Goal: Complete application form: Complete application form

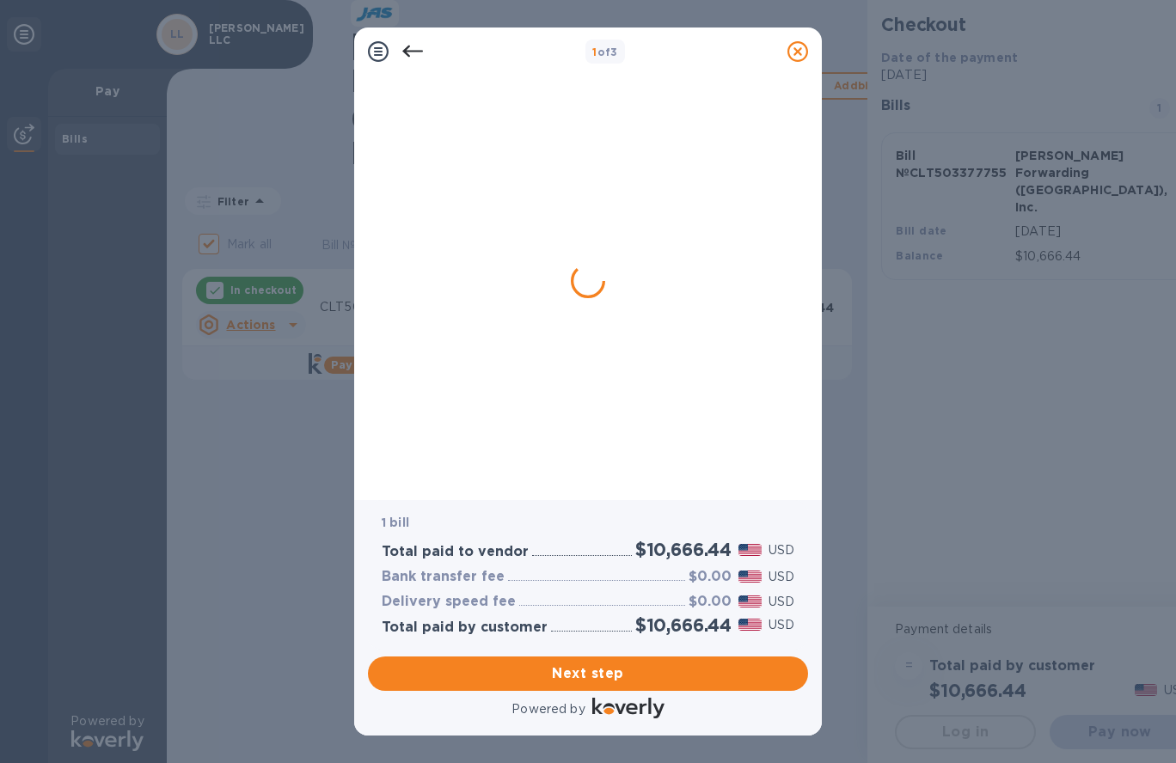
checkbox input "false"
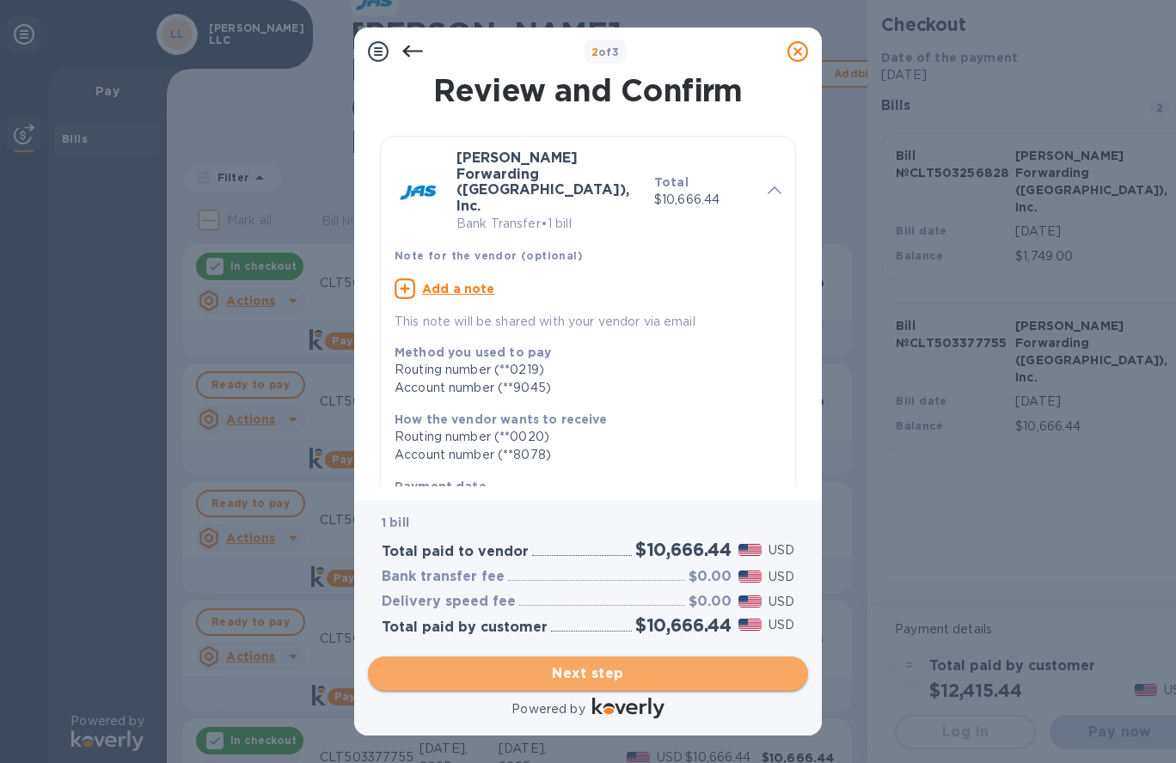
click at [623, 676] on span "Next step" at bounding box center [588, 674] width 413 height 21
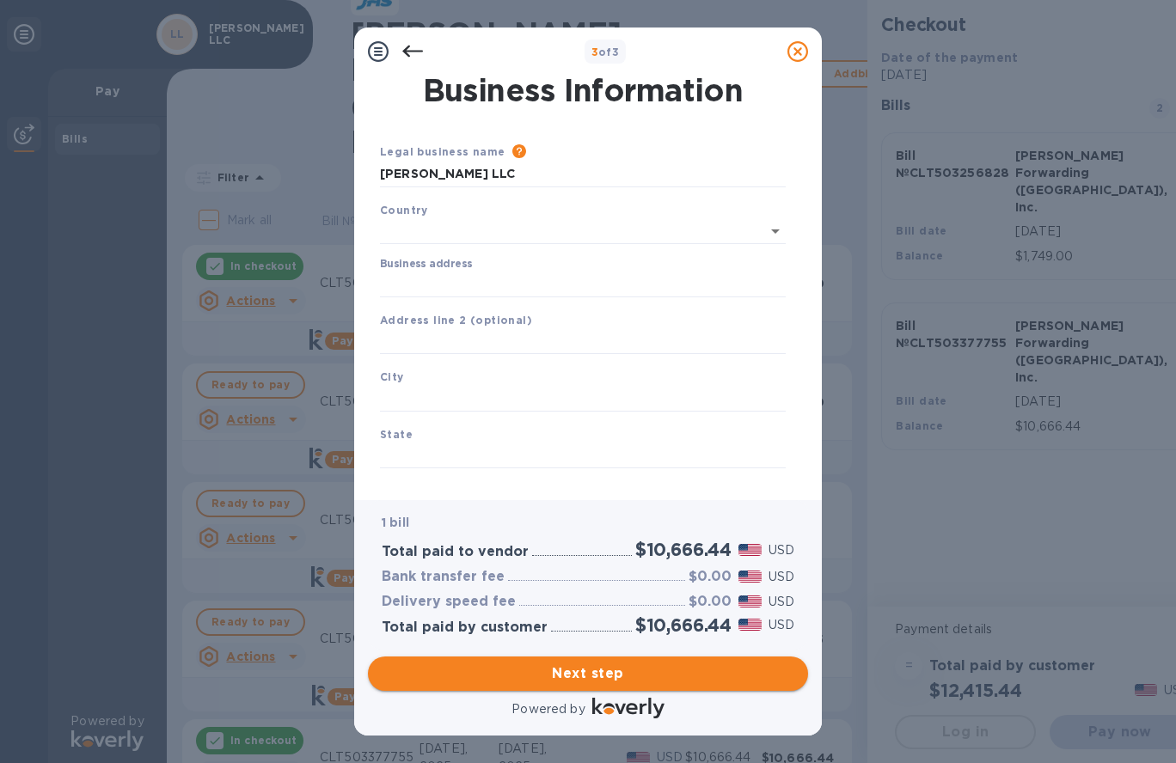
type input "[GEOGRAPHIC_DATA]"
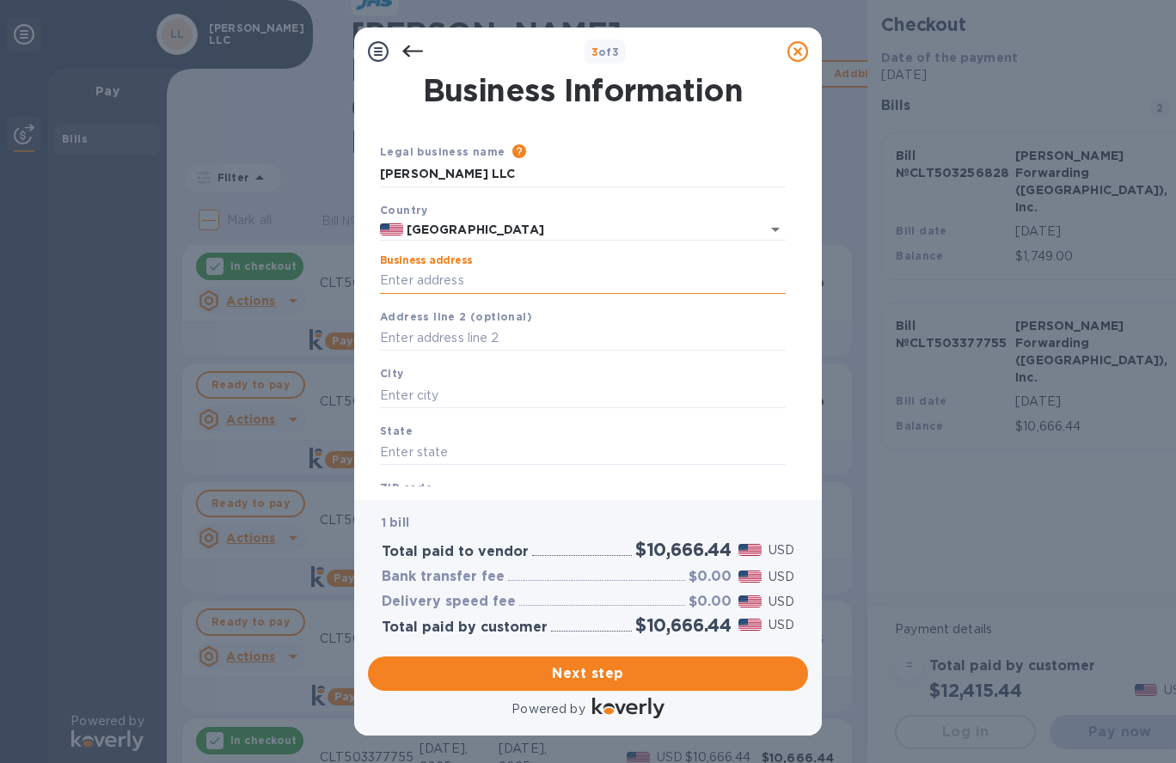
click at [511, 274] on input "Business address" at bounding box center [583, 281] width 406 height 26
type input "[STREET_ADDRESS]"
type input "Charlotte"
type input "NC"
type input "28273"
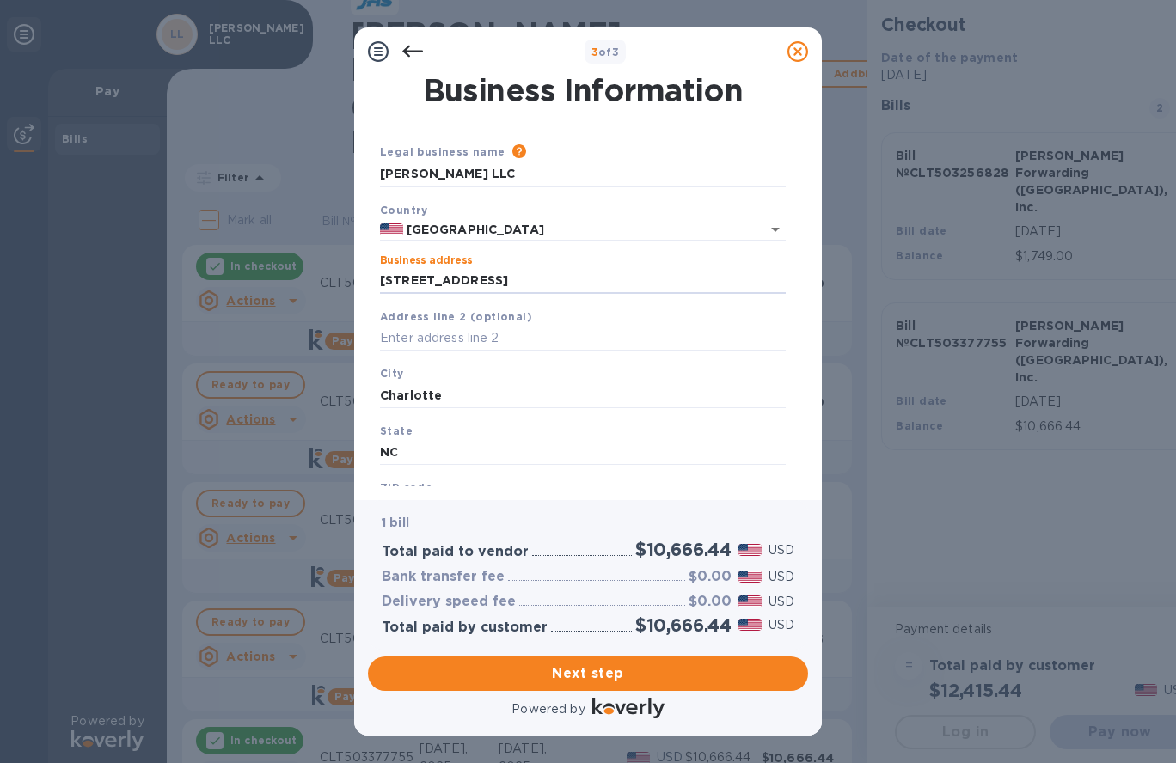
scroll to position [77, 0]
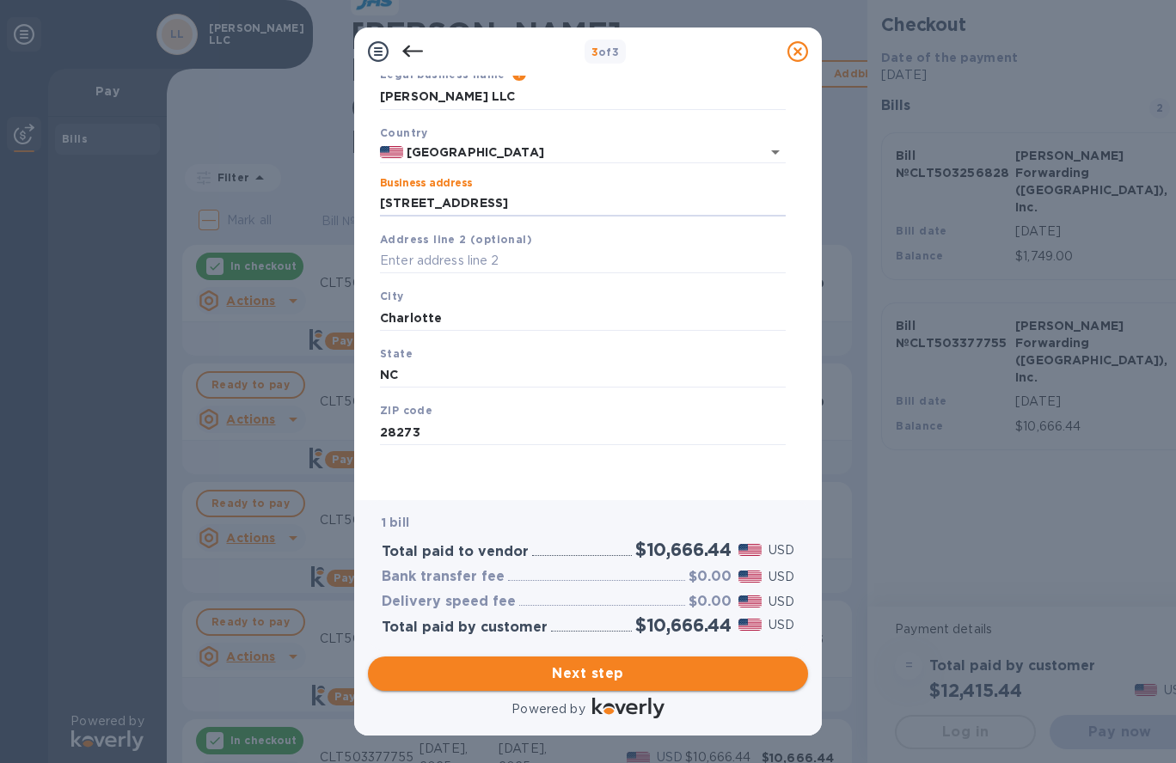
click at [553, 664] on span "Next step" at bounding box center [588, 674] width 413 height 21
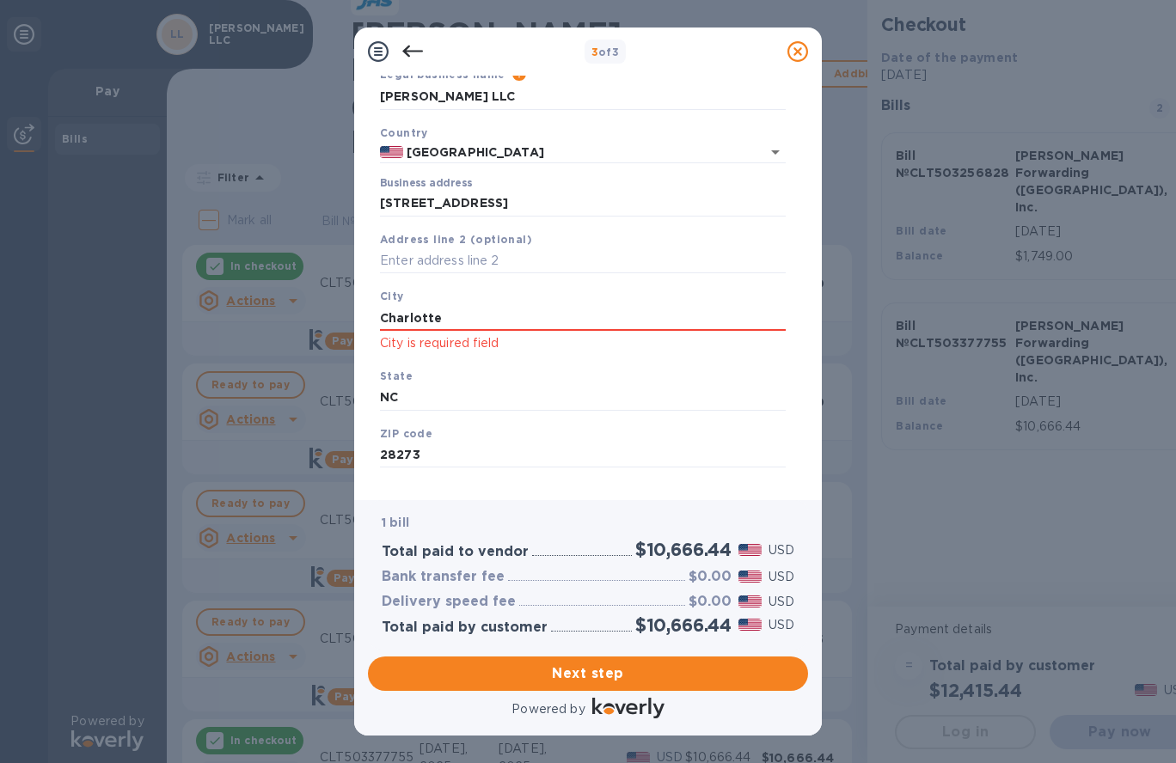
drag, startPoint x: 483, startPoint y: 312, endPoint x: 309, endPoint y: 321, distance: 174.7
click at [309, 320] on div "3 of 3 Business Information Legal business name Please provide the legal name t…" at bounding box center [588, 381] width 1176 height 763
type input "Charlotte"
type input "NC"
type input "28273"
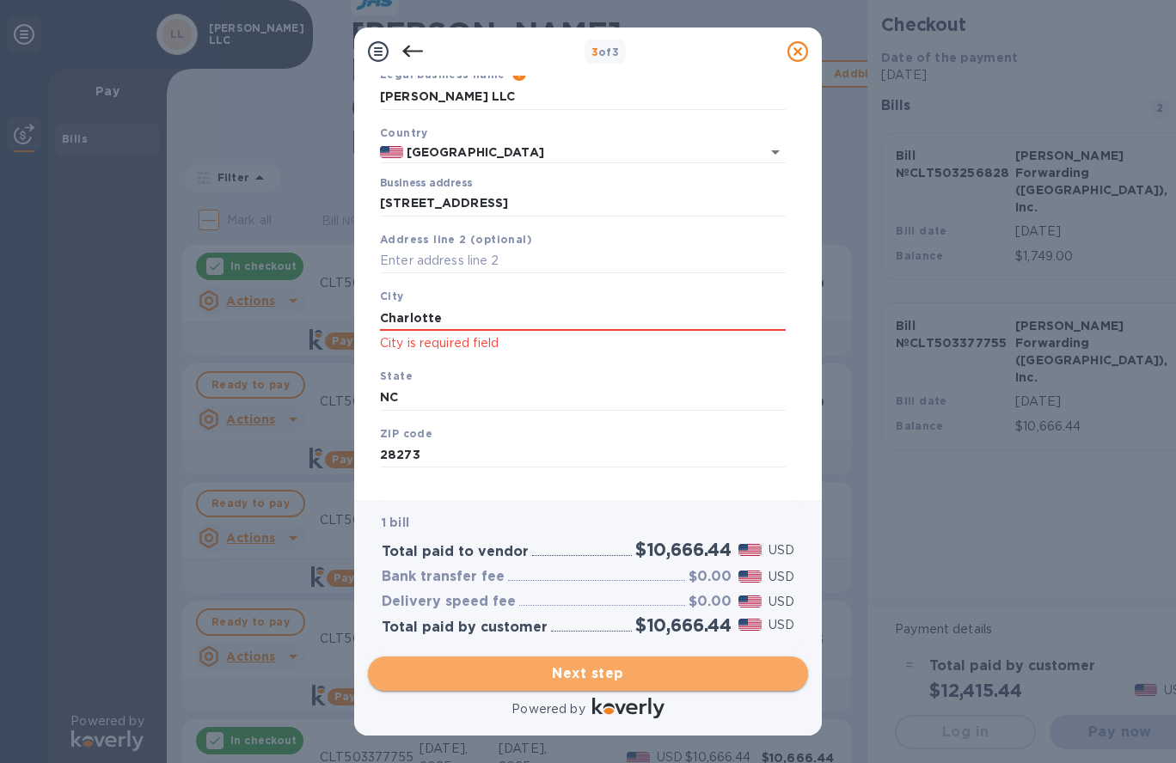
click at [573, 685] on button "Next step" at bounding box center [588, 674] width 440 height 34
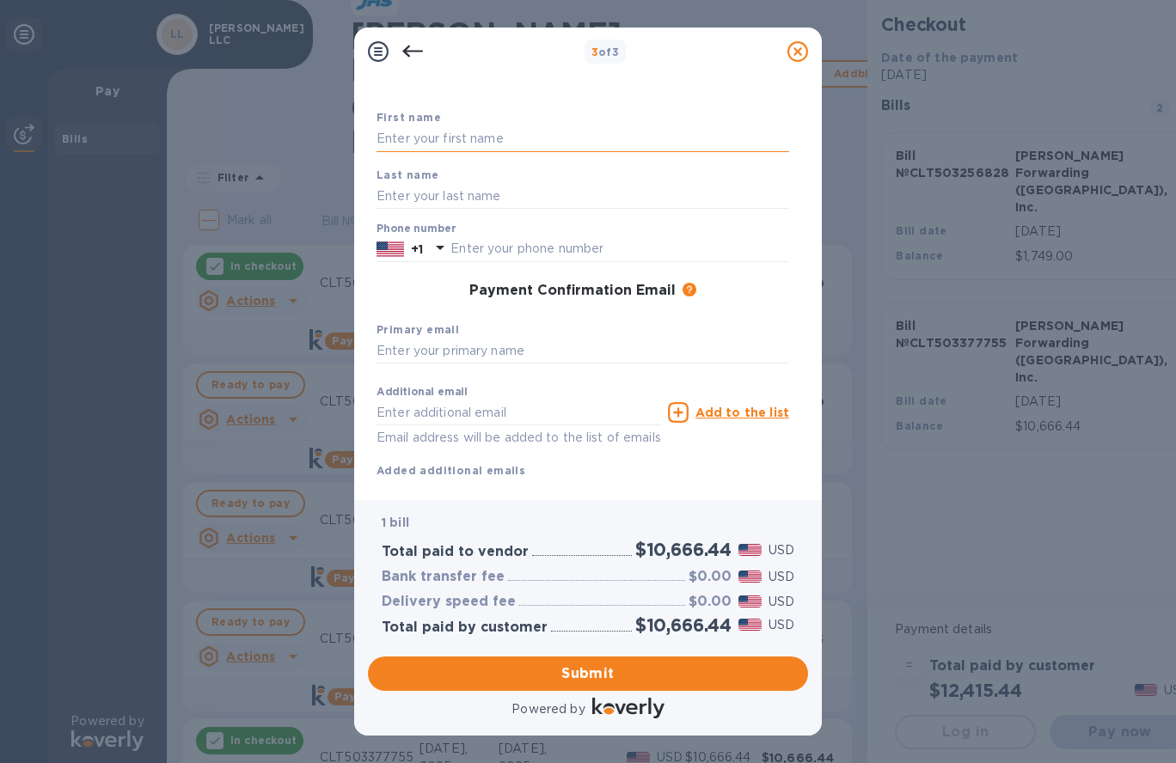
click at [439, 138] on input "text" at bounding box center [583, 139] width 413 height 26
type input "[PERSON_NAME]"
click at [545, 246] on input "text" at bounding box center [619, 249] width 339 height 26
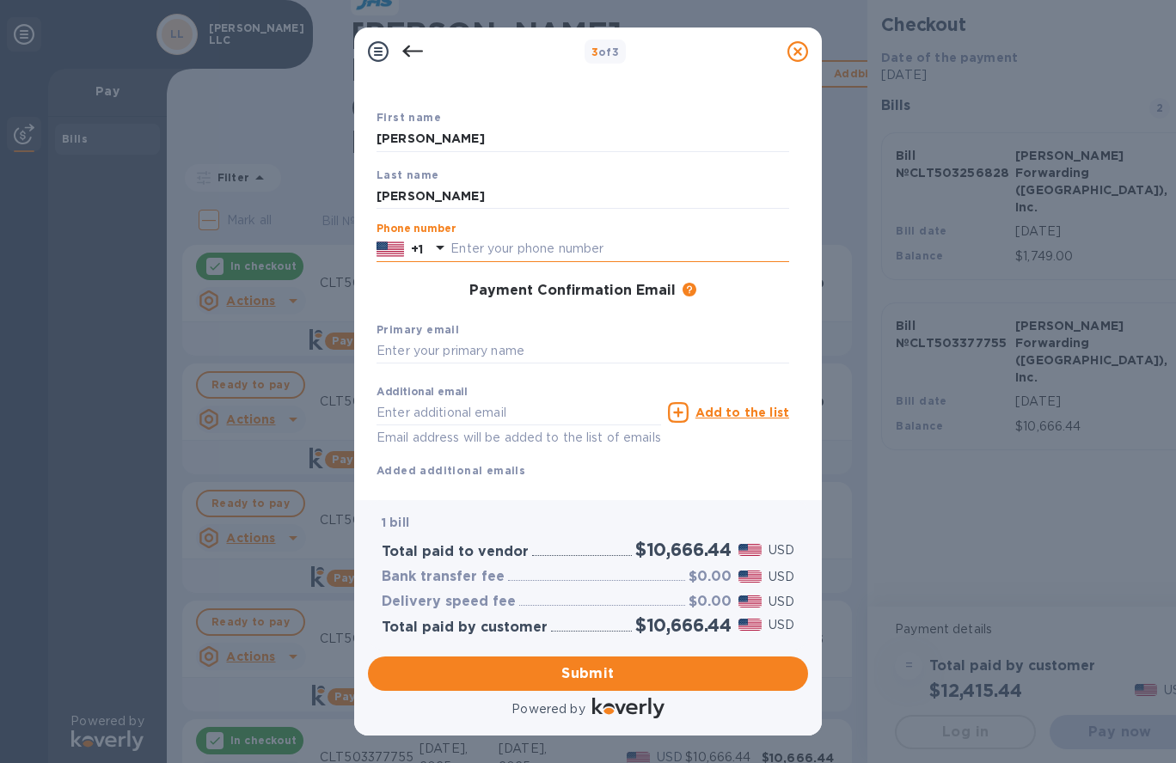
type input "8"
type input "7048176354"
click at [437, 346] on input "text" at bounding box center [583, 352] width 413 height 26
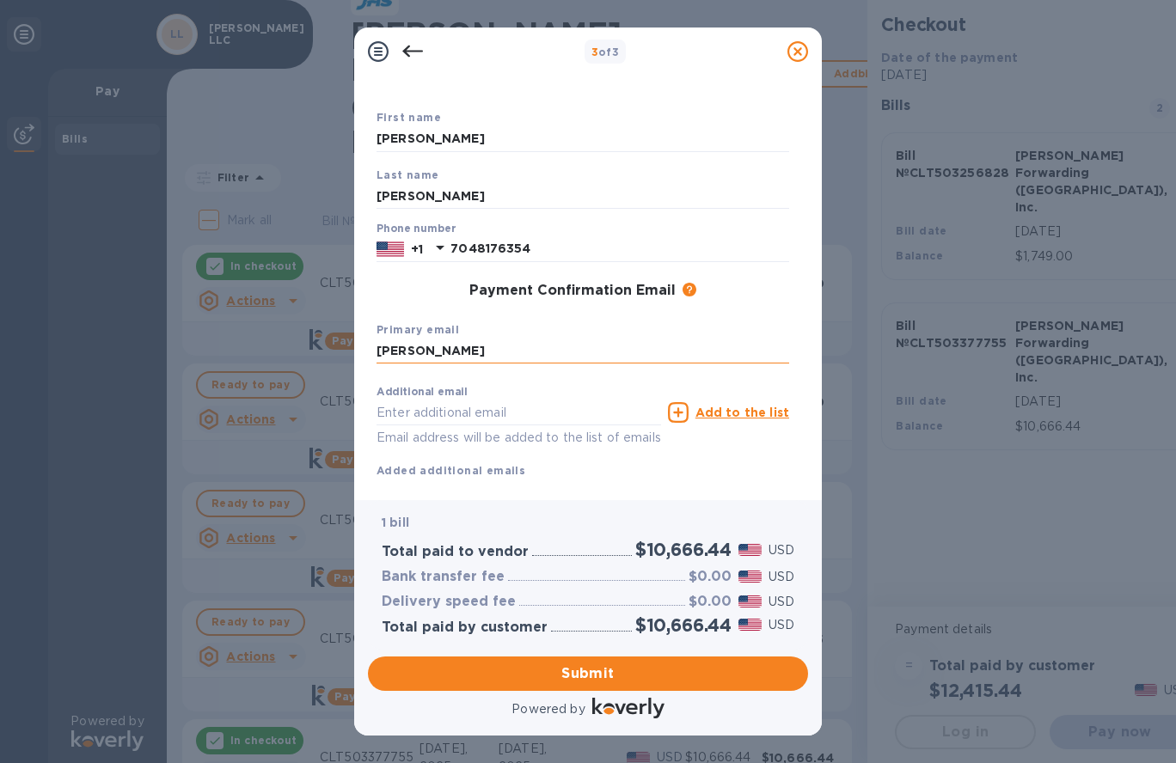
type input "[PERSON_NAME][EMAIL_ADDRESS][PERSON_NAME][DOMAIN_NAME]"
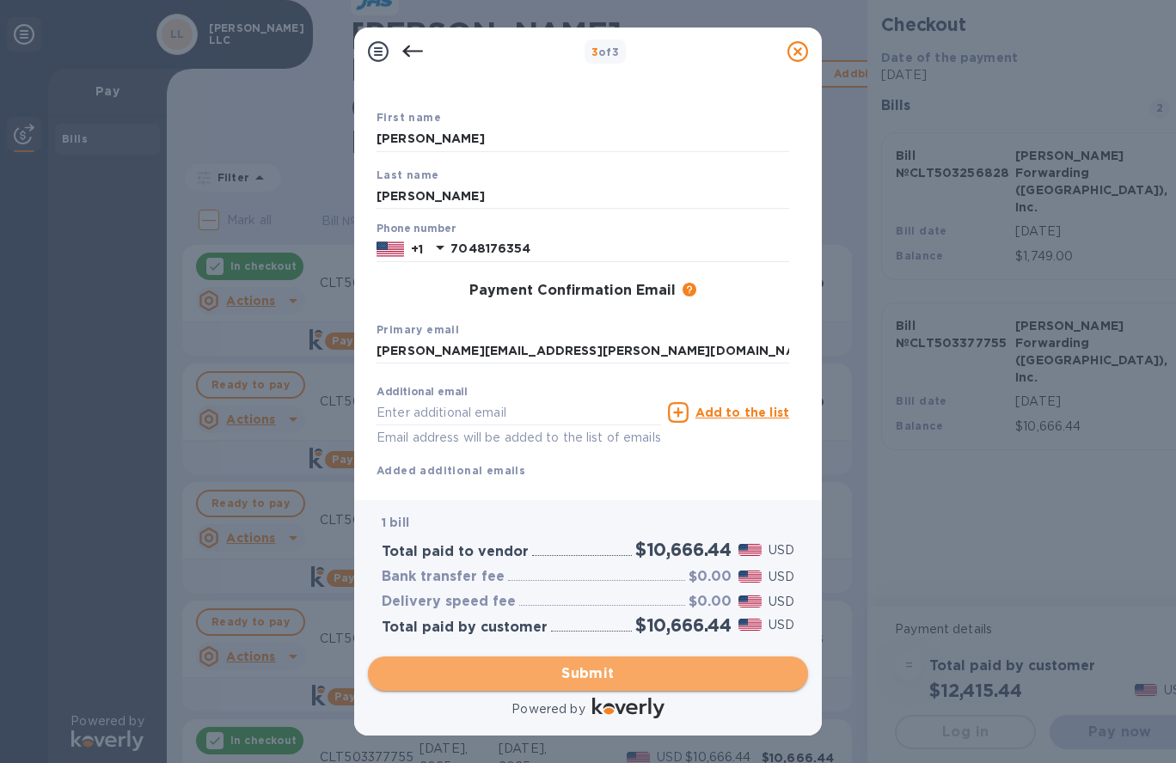
click at [588, 677] on span "Submit" at bounding box center [588, 674] width 413 height 21
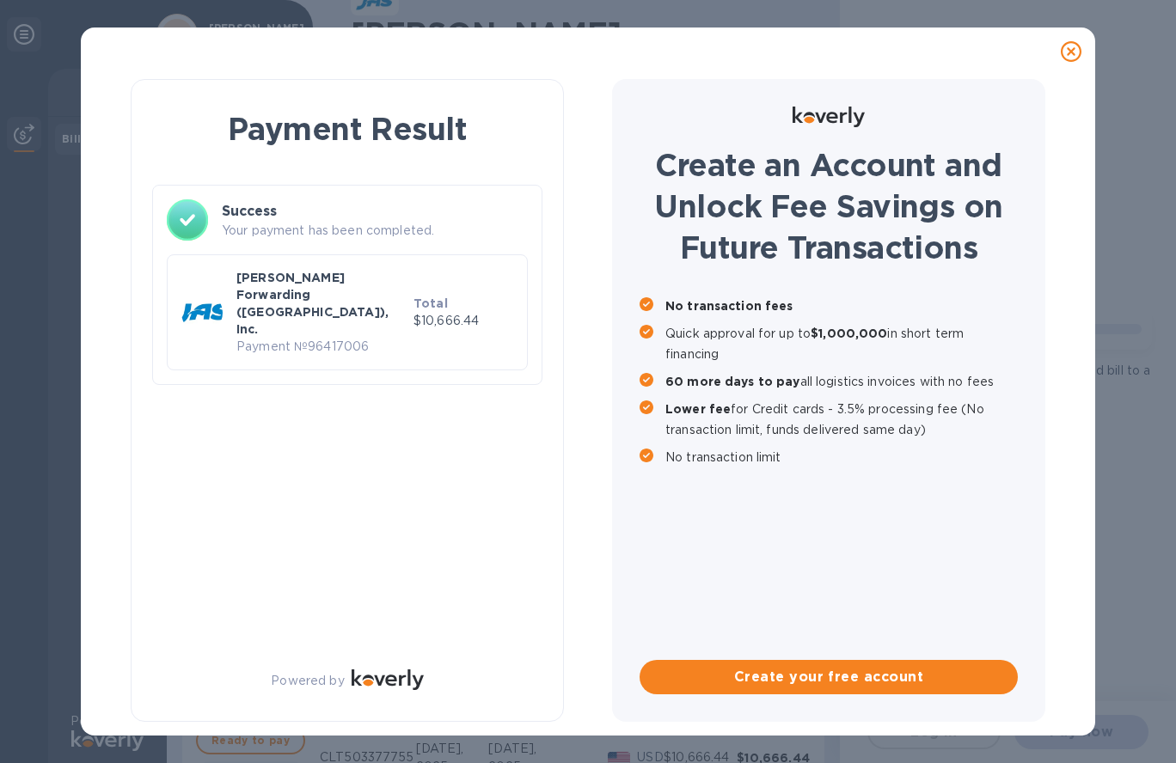
scroll to position [0, 0]
